Goal: Information Seeking & Learning: Learn about a topic

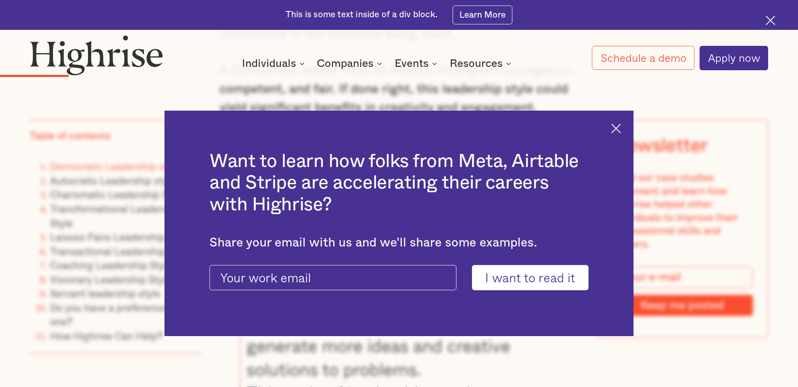
scroll to position [1704, 0]
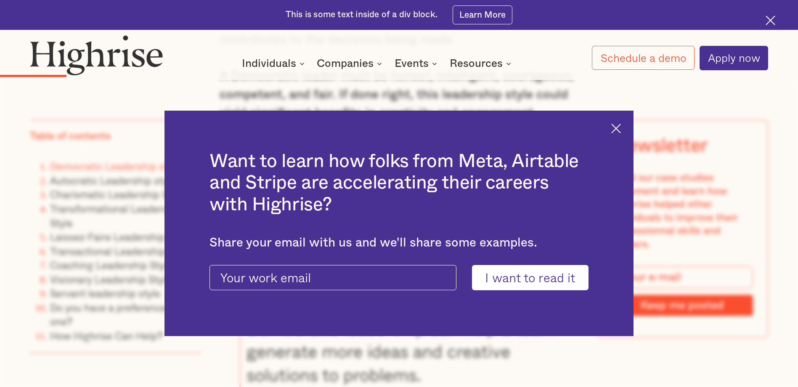
click at [621, 128] on img at bounding box center [616, 129] width 10 height 10
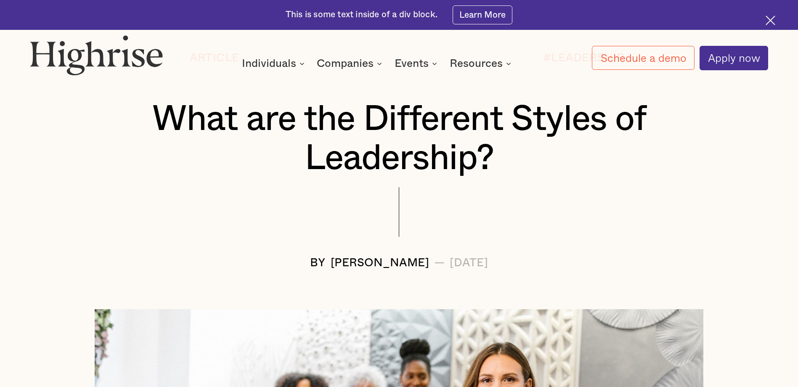
scroll to position [127, 0]
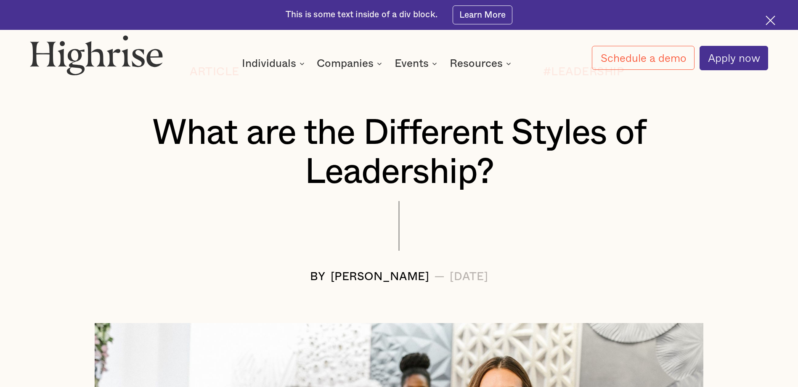
click at [449, 141] on h1 "What are the Different Styles of Leadership?" at bounding box center [399, 153] width 677 height 78
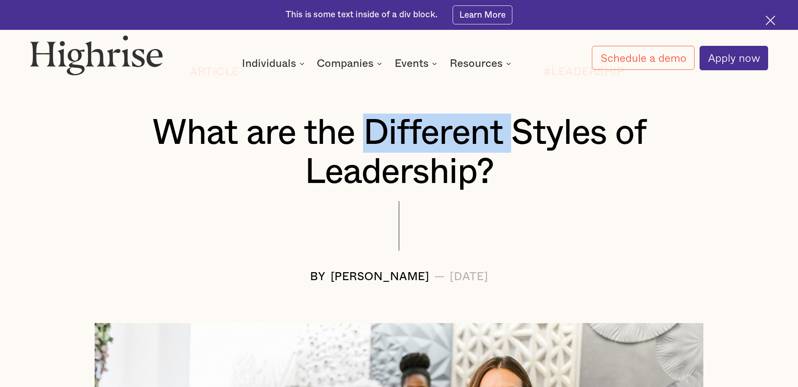
click at [449, 141] on h1 "What are the Different Styles of Leadership?" at bounding box center [399, 153] width 677 height 78
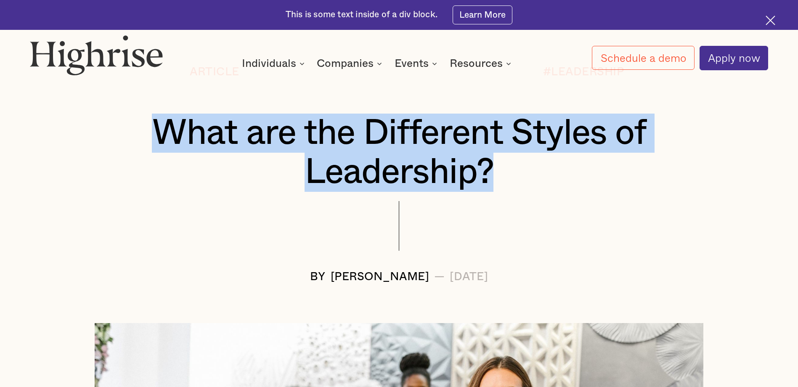
click at [449, 141] on h1 "What are the Different Styles of Leadership?" at bounding box center [399, 153] width 677 height 78
copy h1 "What are the Different Styles of Leadership?"
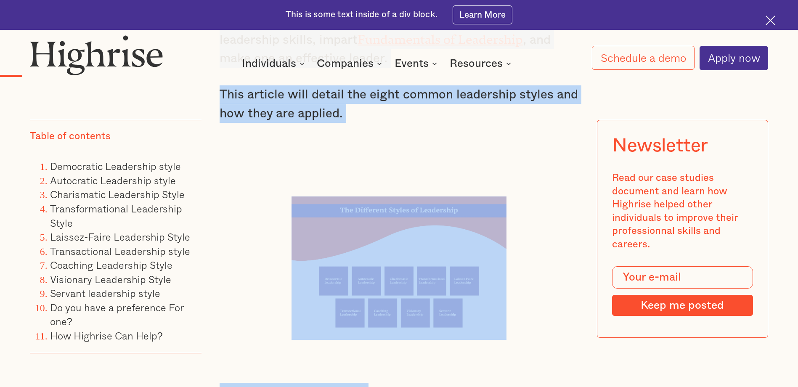
scroll to position [1147, 0]
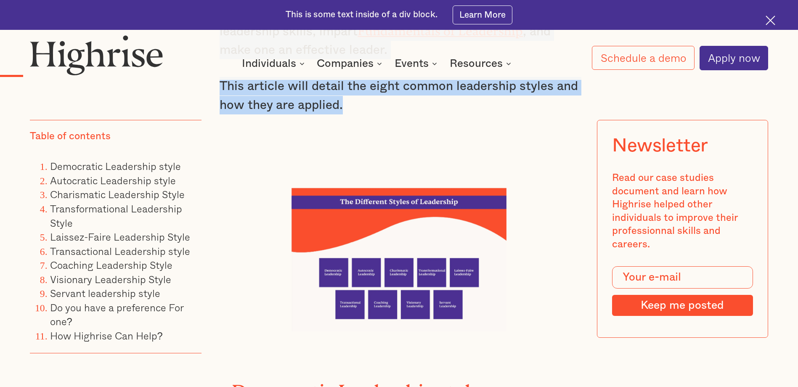
drag, startPoint x: 220, startPoint y: 259, endPoint x: 395, endPoint y: 110, distance: 230.1
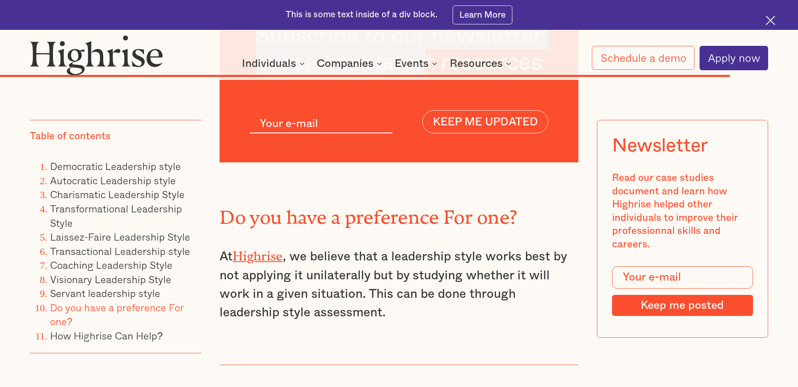
scroll to position [10232, 0]
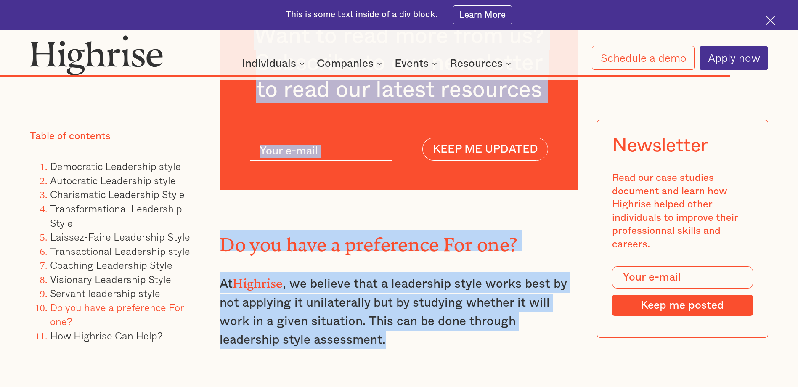
drag, startPoint x: 220, startPoint y: 154, endPoint x: 400, endPoint y: 269, distance: 213.8
copy div "Loremipsum dolorsitam co adipi el seddo eiusmodtemp. Incididunt Utlabor etdolor…"
click at [411, 275] on p "At [GEOGRAPHIC_DATA] , we believe that a leadership style works best by not app…" at bounding box center [399, 310] width 358 height 77
